Goal: Task Accomplishment & Management: Use online tool/utility

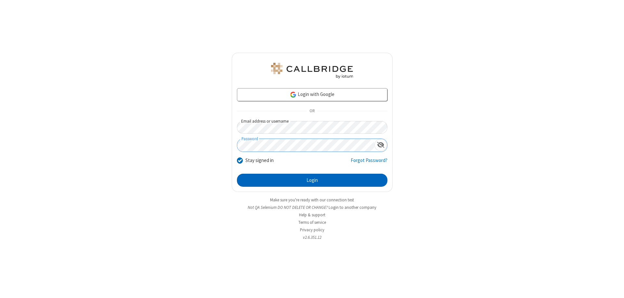
click at [312, 180] on button "Login" at bounding box center [312, 179] width 150 height 13
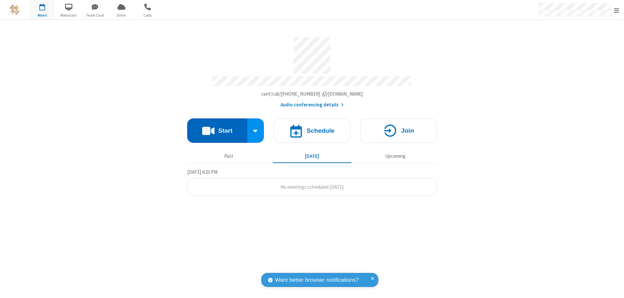
click at [217, 127] on button "Start" at bounding box center [217, 130] width 60 height 24
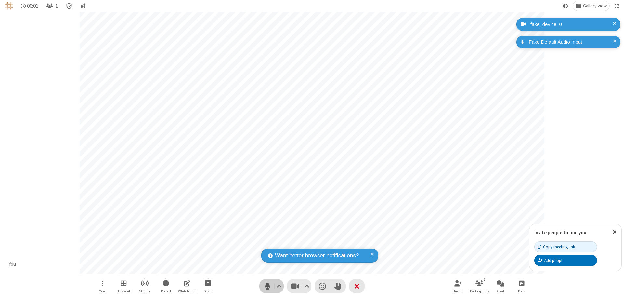
click at [267, 286] on span "Mute (⌘+Shift+A)" at bounding box center [267, 285] width 10 height 9
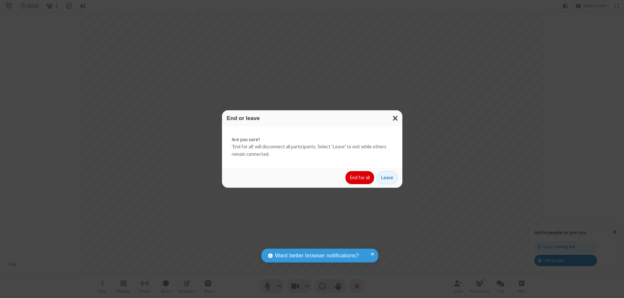
click at [360, 177] on button "End for all" at bounding box center [359, 177] width 29 height 13
